Goal: Communication & Community: Answer question/provide support

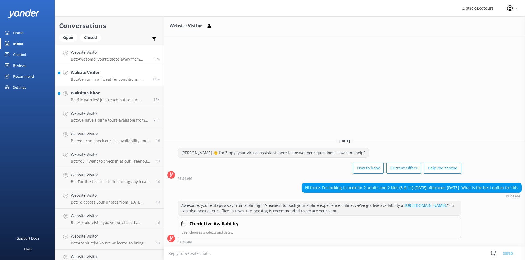
click at [92, 80] on p "Bot: We run in all weather conditions—rain, shine, or even snow! In the rare ev…" at bounding box center [110, 79] width 78 height 5
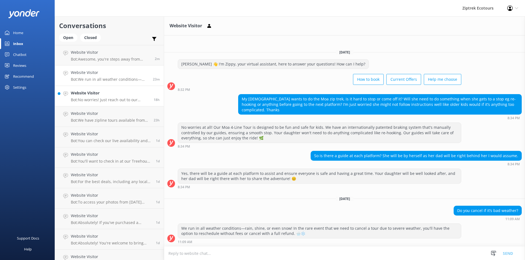
click at [105, 98] on p "Bot: No worries! Just reach out to our friendly Guest Services Team by emailing…" at bounding box center [110, 100] width 79 height 5
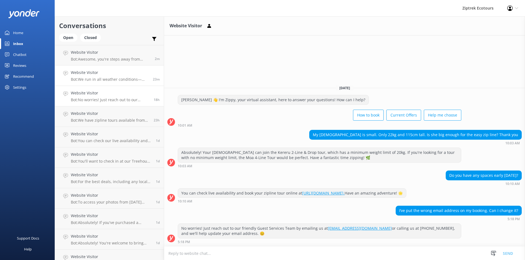
click at [126, 77] on p "Bot: We run in all weather conditions—rain, shine, or even snow! In the rare ev…" at bounding box center [110, 79] width 78 height 5
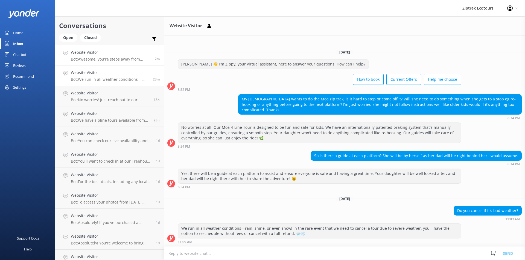
click at [117, 60] on p "Bot: Awesome, you're steps away from ziplining! It's easiest to book your zipli…" at bounding box center [111, 59] width 80 height 5
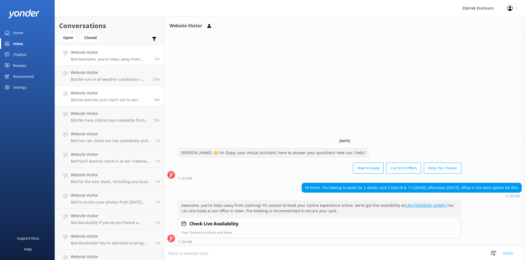
click at [117, 96] on h4 "Website Visitor" at bounding box center [110, 93] width 79 height 6
